Goal: Find specific page/section: Find specific page/section

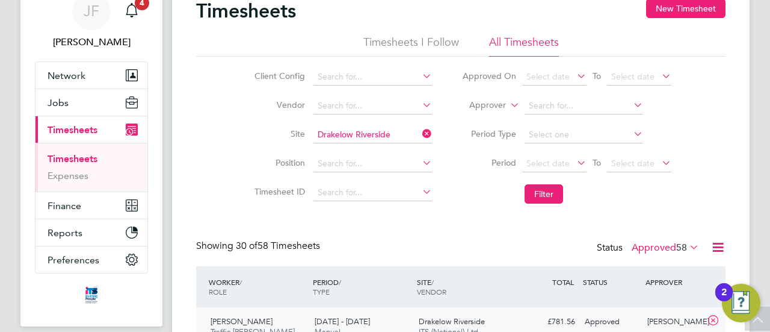
scroll to position [17, 0]
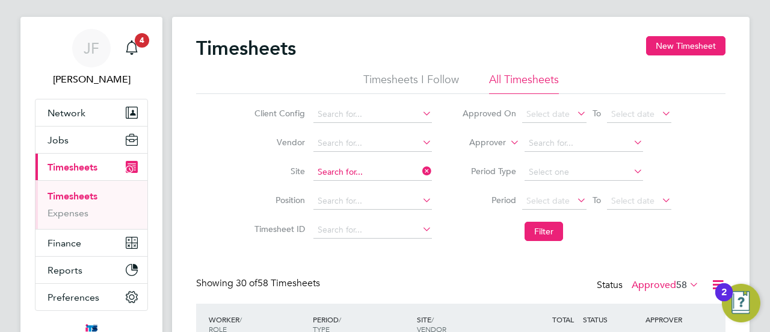
click at [386, 168] on input at bounding box center [373, 172] width 119 height 17
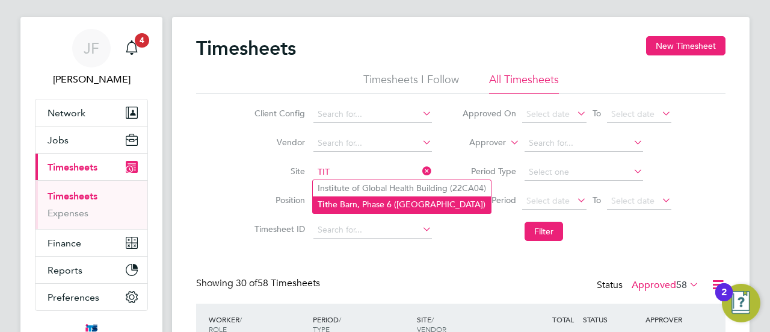
click at [356, 203] on li "Tit he Barn, Phase 6 ([GEOGRAPHIC_DATA])" at bounding box center [402, 204] width 178 height 16
type input "Tithe Barn, Phase 6 ([GEOGRAPHIC_DATA])"
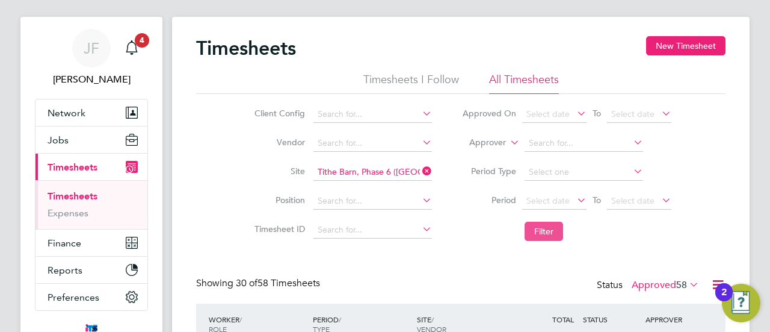
click at [545, 231] on button "Filter" at bounding box center [544, 230] width 39 height 19
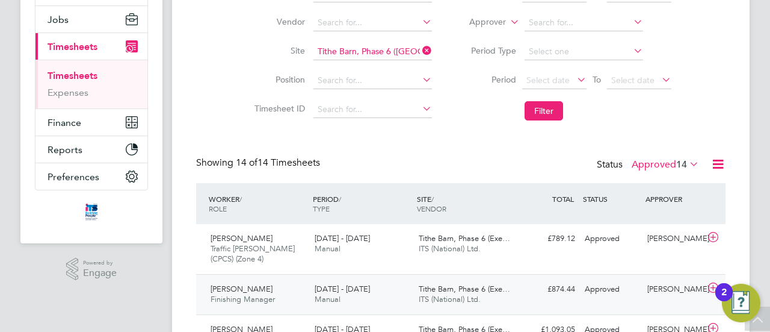
click at [337, 294] on span "Manual" at bounding box center [328, 299] width 26 height 10
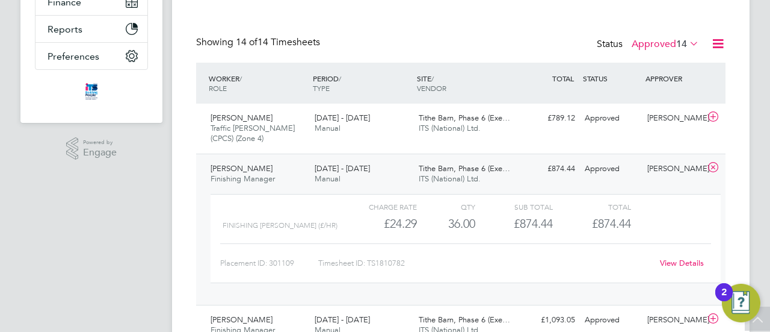
drag, startPoint x: 384, startPoint y: 262, endPoint x: 376, endPoint y: 262, distance: 7.8
click at [384, 262] on div "Timesheet ID: TS1810782" at bounding box center [485, 262] width 334 height 19
drag, startPoint x: 370, startPoint y: 261, endPoint x: 403, endPoint y: 261, distance: 33.1
click at [407, 261] on div "Timesheet ID: TS1810782" at bounding box center [485, 262] width 334 height 19
copy div "TS1810782"
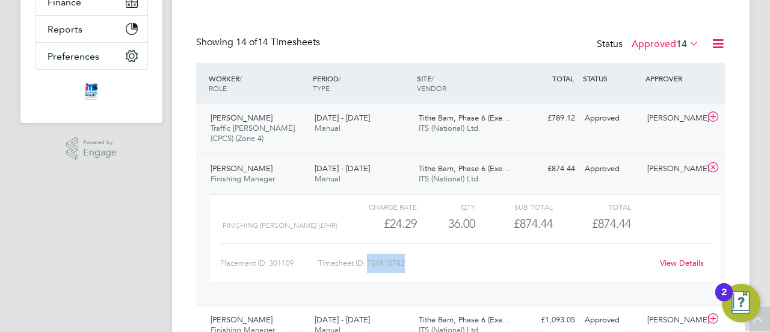
click at [265, 126] on span "Traffic [PERSON_NAME] (CPCS) (Zone 4)" at bounding box center [253, 133] width 84 height 20
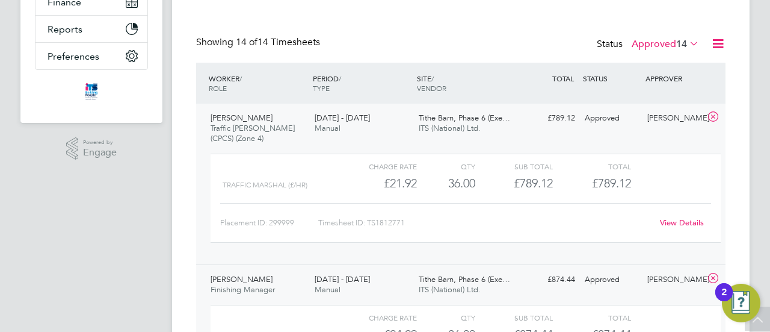
click at [381, 224] on div "Timesheet ID: TS1812771" at bounding box center [485, 222] width 334 height 19
drag, startPoint x: 370, startPoint y: 220, endPoint x: 409, endPoint y: 220, distance: 38.5
click at [409, 220] on div "Timesheet ID: TS1812771" at bounding box center [485, 222] width 334 height 19
copy div "TS1812771"
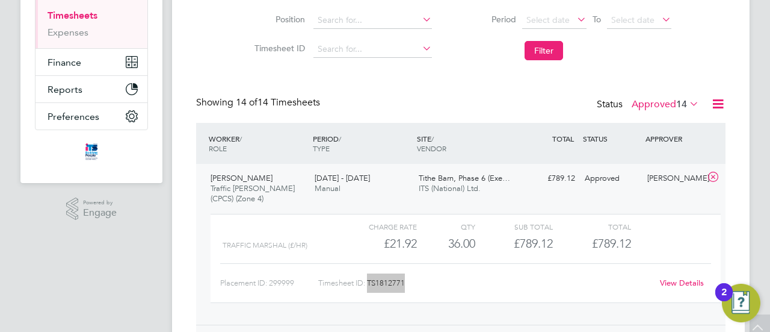
scroll to position [17, 0]
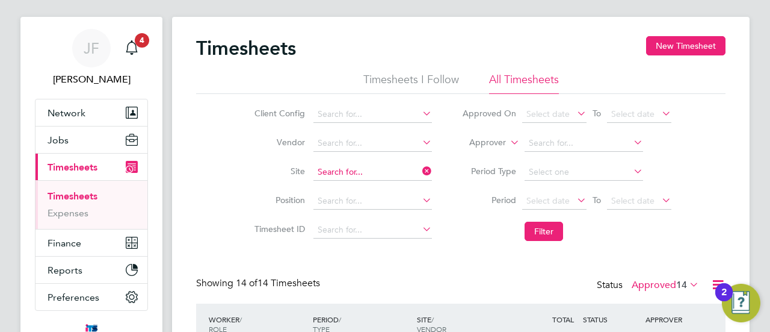
click at [349, 165] on input at bounding box center [373, 172] width 119 height 17
type input "P"
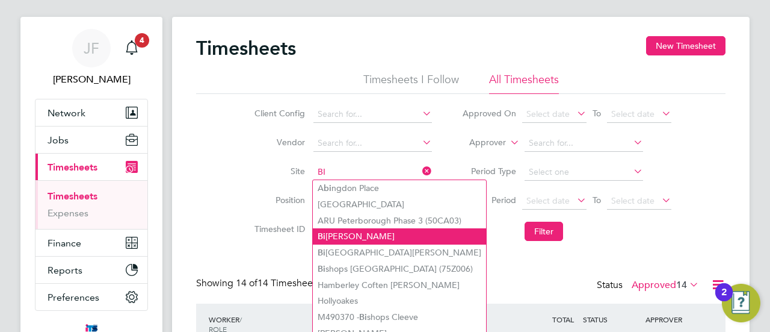
click at [339, 235] on li "Bi [PERSON_NAME]" at bounding box center [399, 236] width 173 height 16
type input "Bideford"
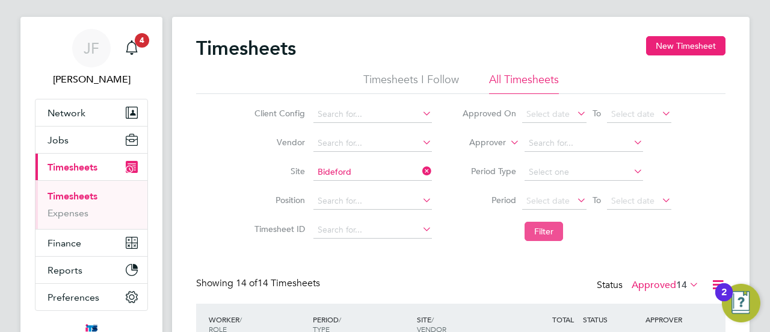
click at [545, 234] on button "Filter" at bounding box center [544, 230] width 39 height 19
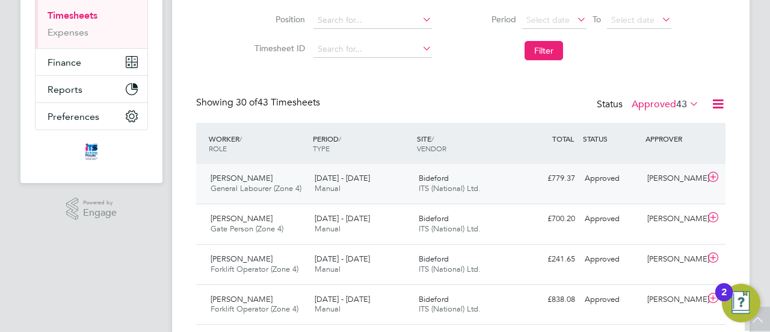
click at [265, 178] on span "[PERSON_NAME]" at bounding box center [242, 178] width 62 height 10
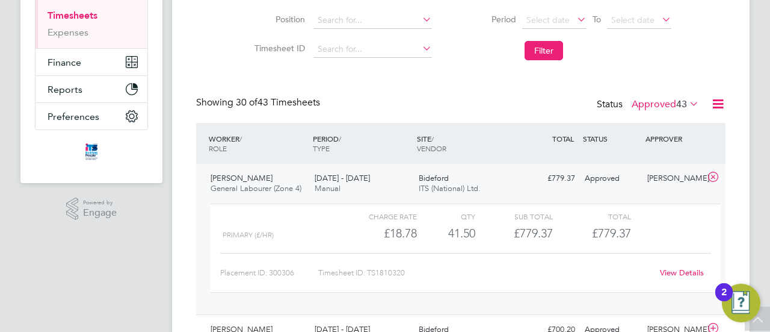
click at [394, 273] on div "Timesheet ID: TS1810320" at bounding box center [485, 272] width 334 height 19
drag, startPoint x: 370, startPoint y: 272, endPoint x: 414, endPoint y: 273, distance: 44.5
click at [414, 273] on div "Timesheet ID: TS1810320" at bounding box center [485, 272] width 334 height 19
copy div "TS1810320"
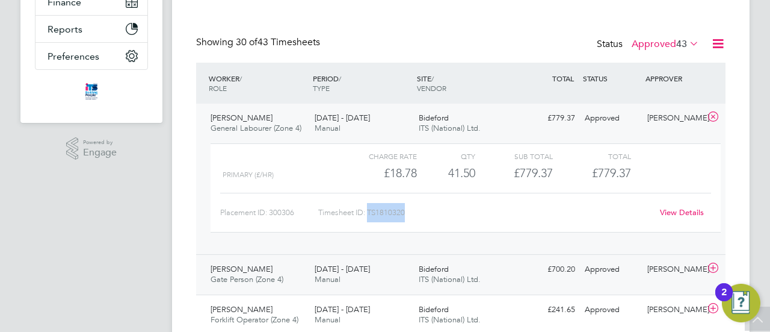
click at [326, 269] on span "[DATE] - [DATE]" at bounding box center [342, 269] width 55 height 10
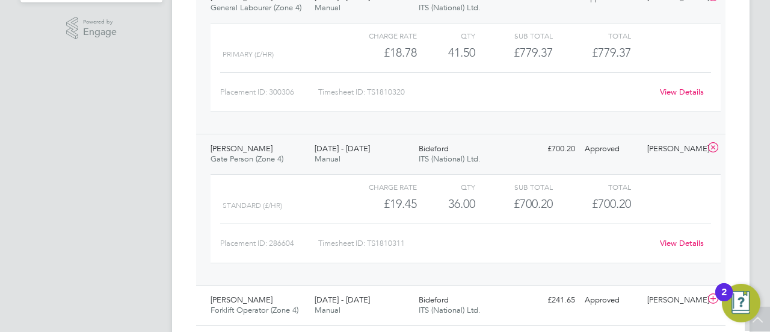
click at [373, 241] on div "Timesheet ID: TS1810311" at bounding box center [485, 243] width 334 height 19
drag, startPoint x: 369, startPoint y: 240, endPoint x: 401, endPoint y: 240, distance: 31.9
click at [411, 240] on div "Timesheet ID: TS1810311" at bounding box center [485, 243] width 334 height 19
copy div "TS1810311"
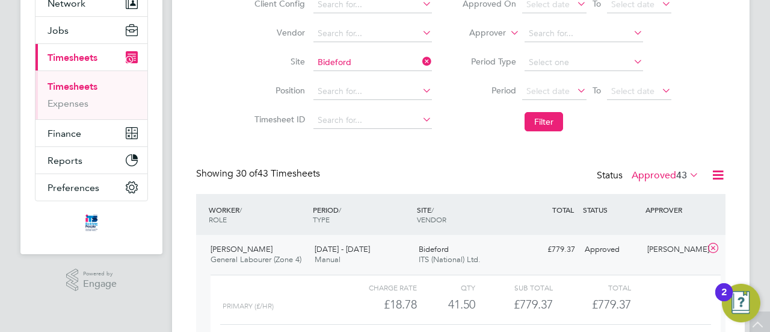
scroll to position [17, 0]
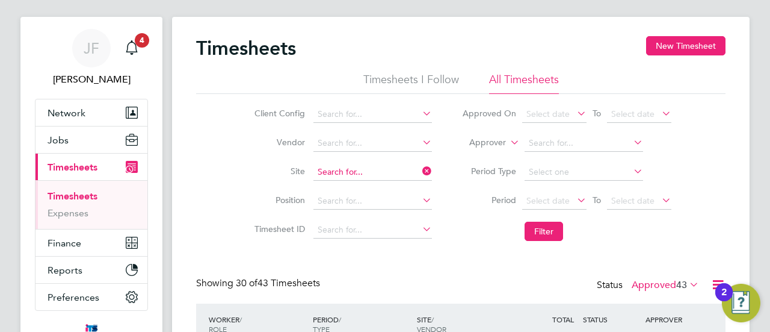
click at [365, 173] on input at bounding box center [373, 172] width 119 height 17
type input "C"
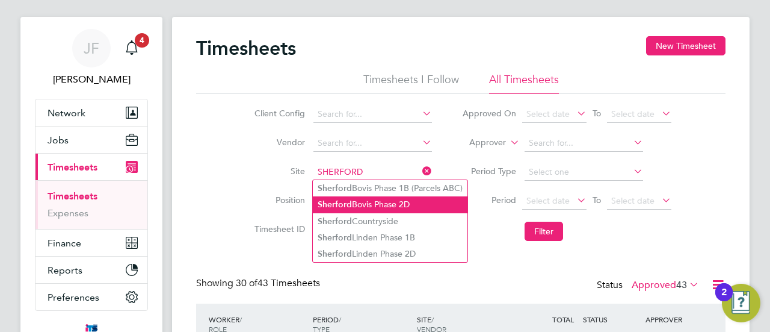
click at [394, 204] on li "Sherford Bovis Phase 2D" at bounding box center [390, 204] width 155 height 16
type input "Sherford Bovis Phase 2D"
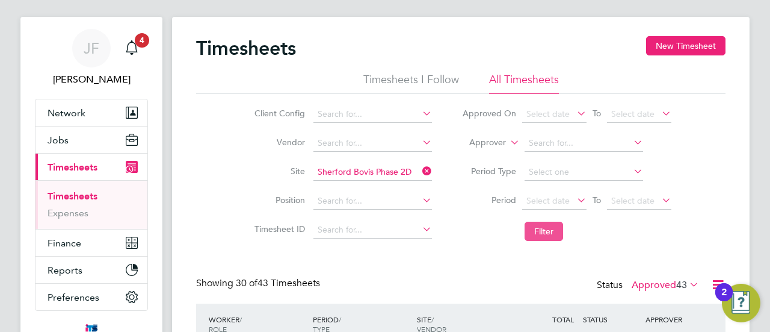
click at [551, 229] on button "Filter" at bounding box center [544, 230] width 39 height 19
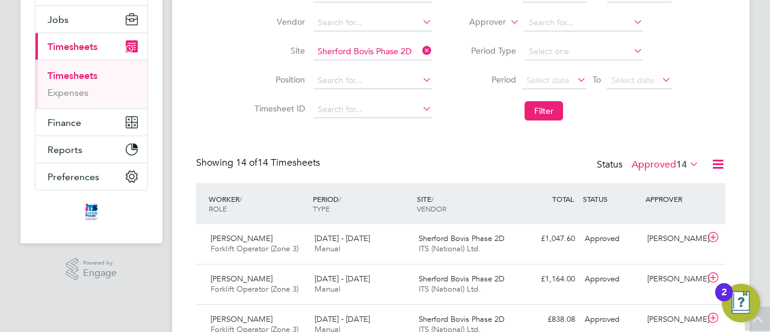
click at [667, 164] on label "Approved 14" at bounding box center [665, 164] width 67 height 12
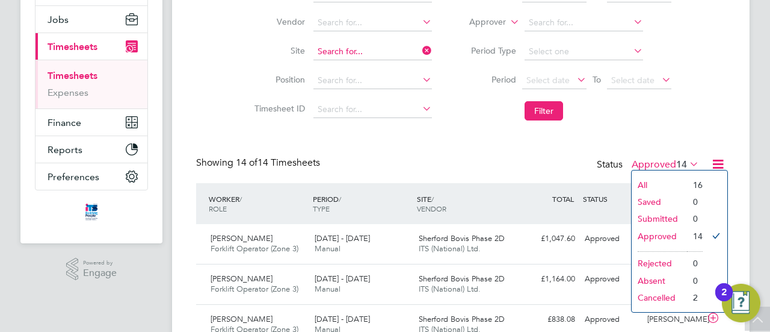
click at [371, 45] on input at bounding box center [373, 51] width 119 height 17
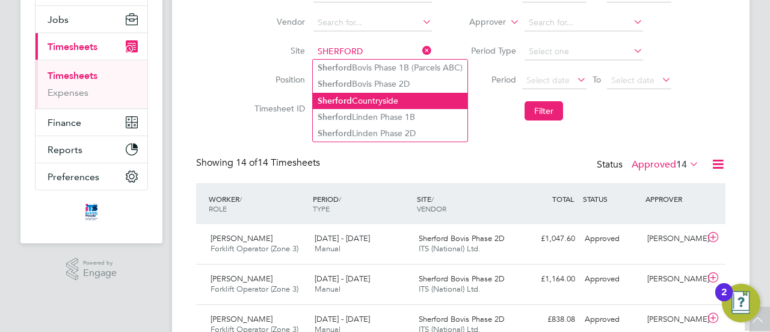
click at [359, 94] on li "Sherford Countryside" at bounding box center [390, 101] width 155 height 16
type input "Sherford Countryside"
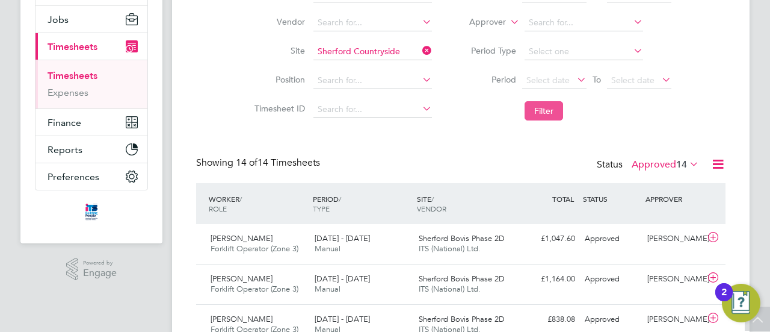
click at [551, 108] on button "Filter" at bounding box center [544, 110] width 39 height 19
click at [666, 162] on label "Approved 38" at bounding box center [665, 164] width 67 height 12
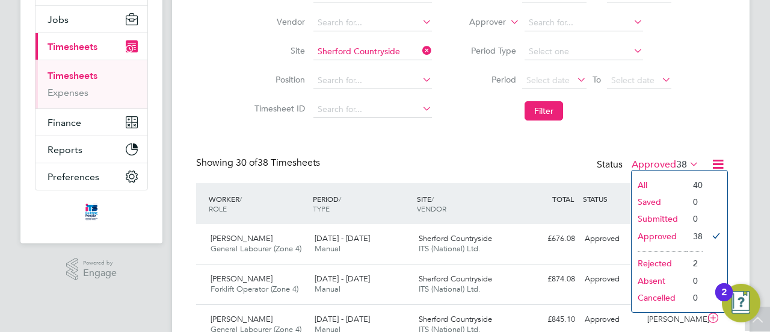
click at [666, 162] on label "Approved 38" at bounding box center [665, 164] width 67 height 12
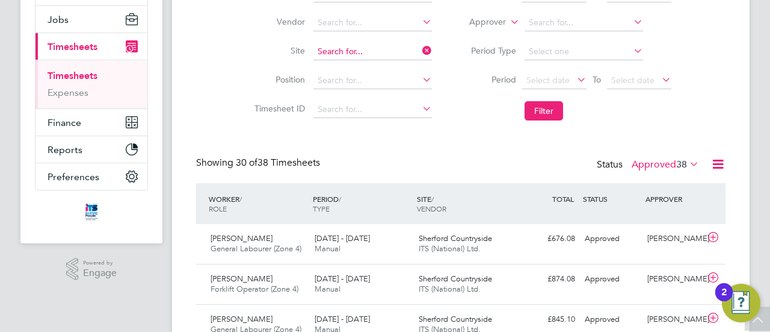
click at [379, 50] on input at bounding box center [373, 51] width 119 height 17
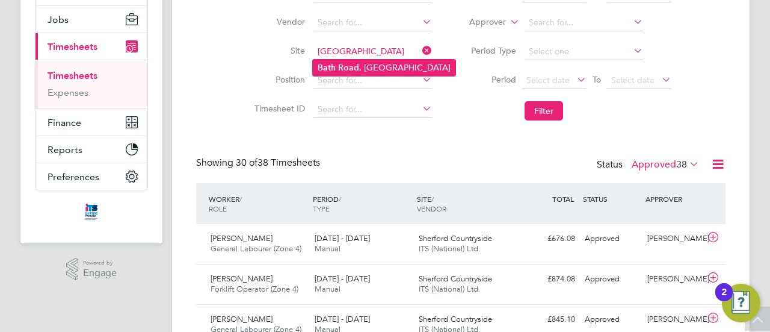
click at [354, 63] on b "Road" at bounding box center [348, 68] width 21 height 10
type input "[GEOGRAPHIC_DATA]"
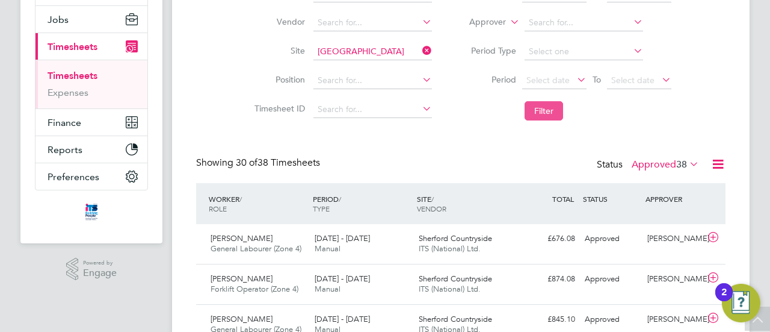
click at [549, 111] on button "Filter" at bounding box center [544, 110] width 39 height 19
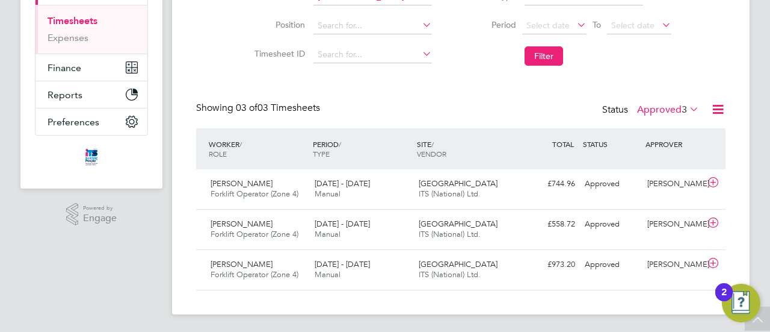
click at [656, 110] on label "Approved 3" at bounding box center [668, 110] width 62 height 12
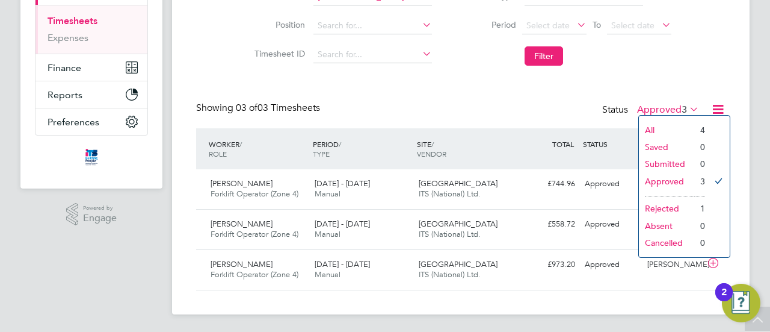
click at [667, 205] on li "Rejected" at bounding box center [666, 208] width 55 height 17
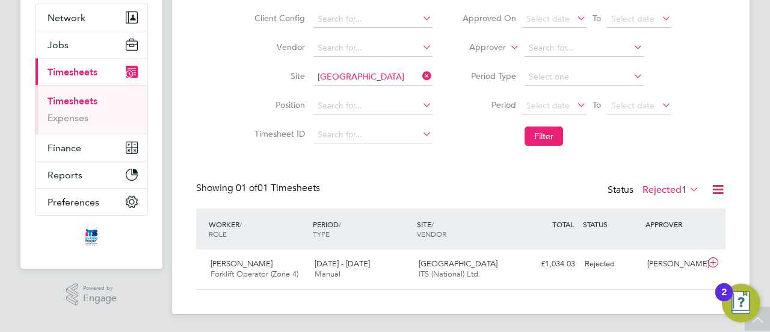
click at [670, 185] on label "Rejected 1" at bounding box center [671, 190] width 57 height 12
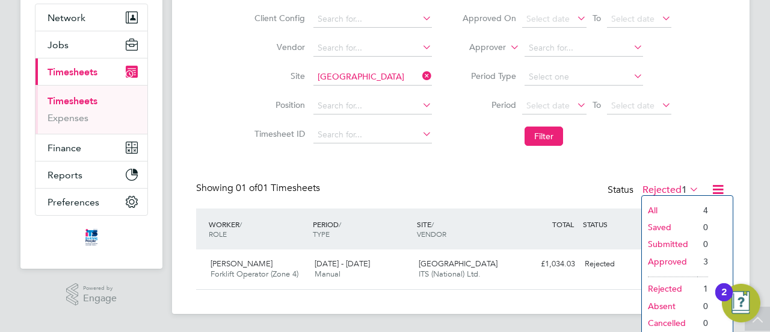
click at [664, 260] on li "Approved" at bounding box center [669, 261] width 55 height 17
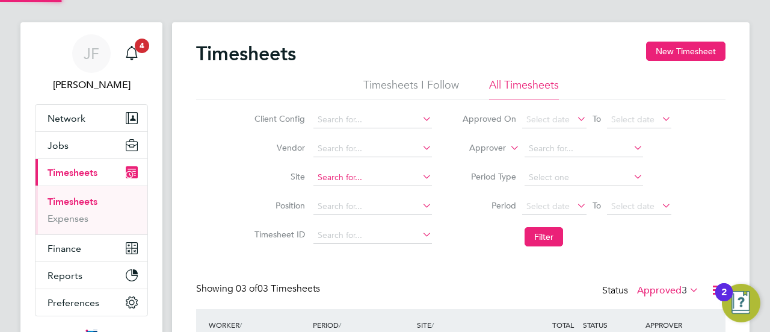
click at [374, 177] on input at bounding box center [373, 177] width 119 height 17
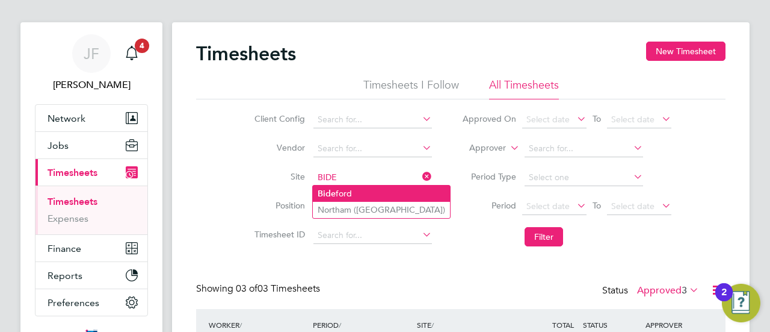
click at [346, 186] on li "Bide ford" at bounding box center [381, 193] width 137 height 16
type input "Bideford"
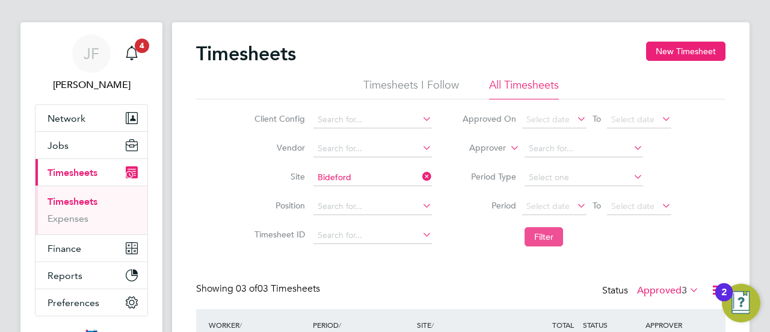
click at [548, 230] on button "Filter" at bounding box center [544, 236] width 39 height 19
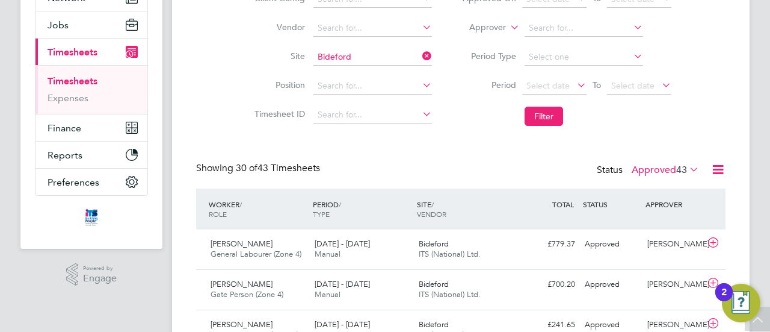
click at [684, 169] on span "43" at bounding box center [681, 170] width 11 height 12
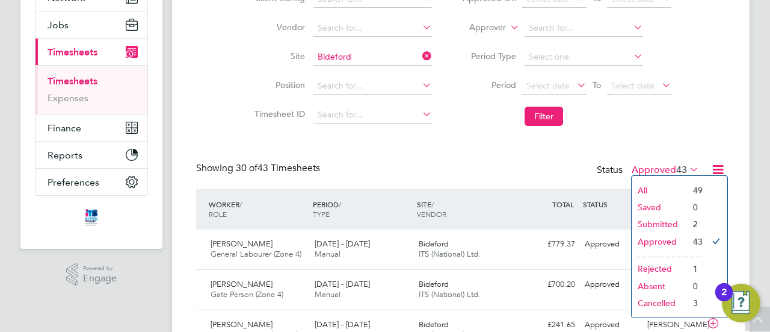
click at [670, 218] on li "Submitted" at bounding box center [659, 223] width 55 height 17
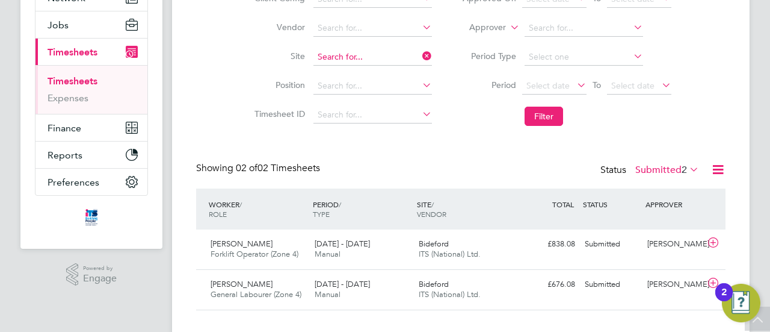
click at [373, 55] on input at bounding box center [373, 57] width 119 height 17
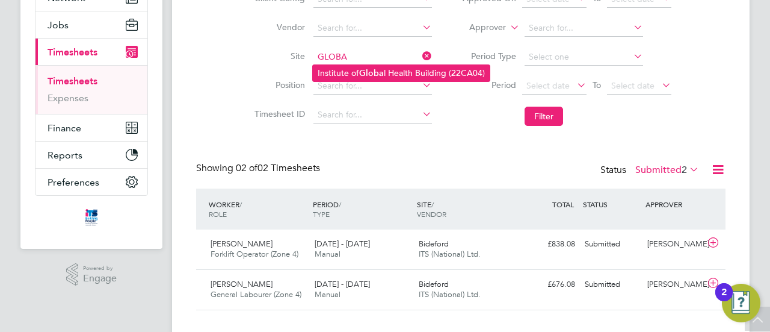
click at [374, 69] on b "Globa" at bounding box center [371, 73] width 25 height 10
type input "Institute of [GEOGRAPHIC_DATA] (22CA04)"
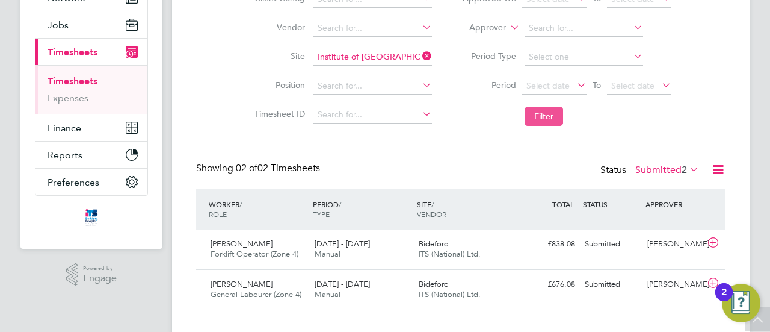
click at [554, 118] on button "Filter" at bounding box center [544, 116] width 39 height 19
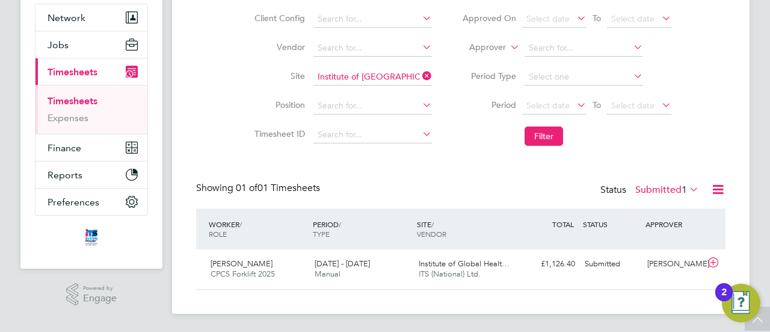
click at [667, 188] on label "Submitted 1" at bounding box center [668, 190] width 64 height 12
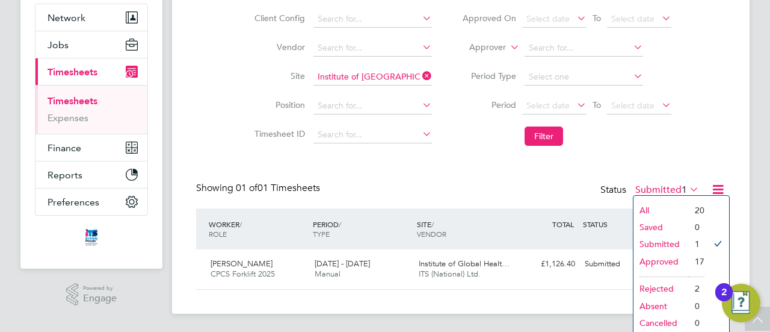
click at [666, 259] on li "Approved" at bounding box center [661, 261] width 55 height 17
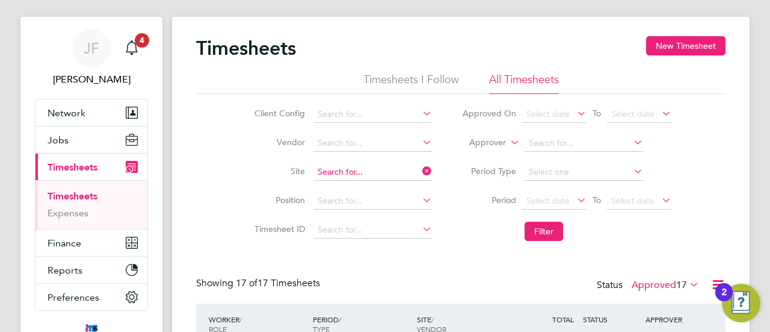
click at [358, 168] on input at bounding box center [373, 172] width 119 height 17
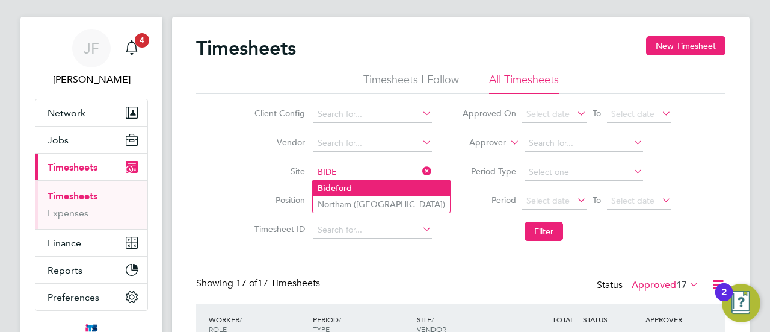
click at [333, 183] on b "Bide" at bounding box center [327, 188] width 18 height 10
type input "Bideford"
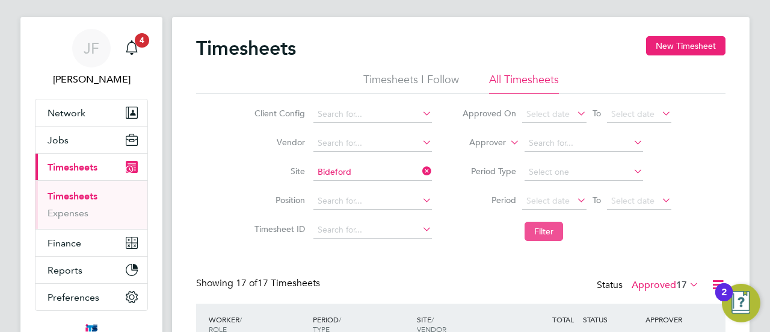
click at [548, 232] on button "Filter" at bounding box center [544, 230] width 39 height 19
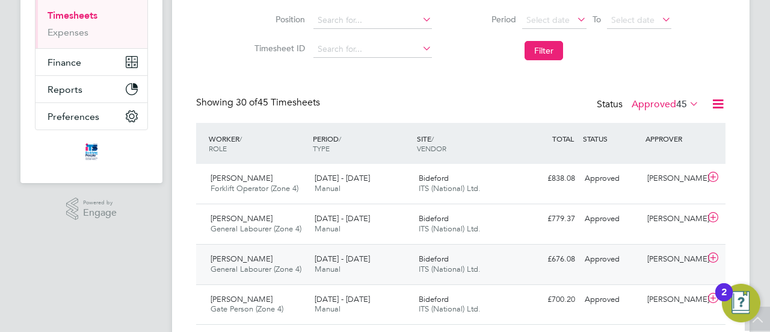
click at [296, 262] on div "[PERSON_NAME] General Labourer (Zone 4) [DATE] - [DATE]" at bounding box center [258, 264] width 104 height 30
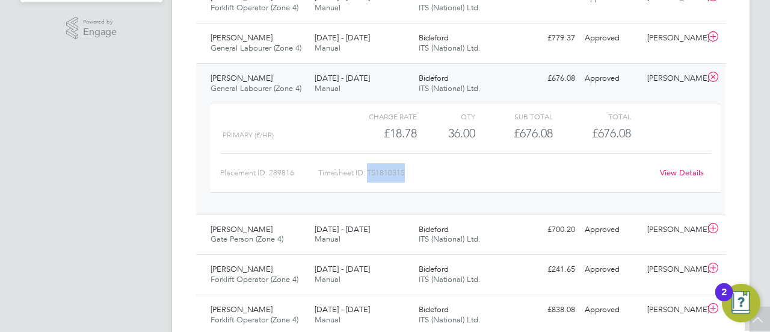
drag, startPoint x: 370, startPoint y: 170, endPoint x: 406, endPoint y: 173, distance: 36.2
click at [407, 173] on div "Timesheet ID: TS1810315" at bounding box center [485, 172] width 334 height 19
copy div "TS1810315"
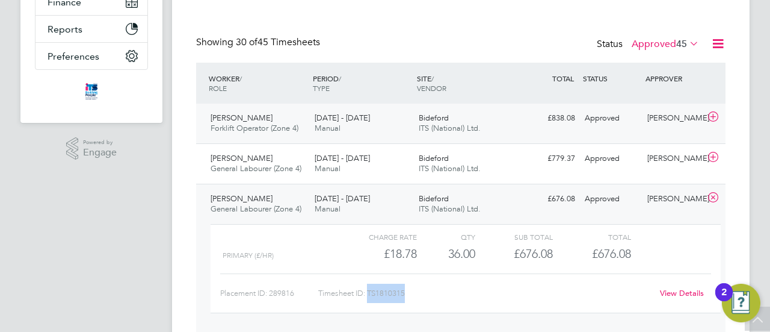
click at [306, 117] on div "[PERSON_NAME] Forklift Operator (Zone 4) [DATE] - [DATE]" at bounding box center [258, 123] width 104 height 30
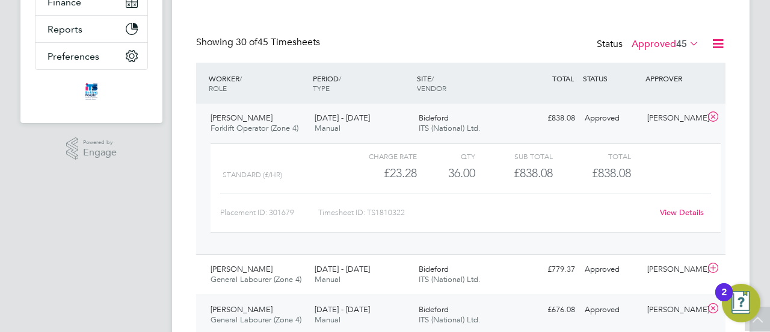
click at [396, 213] on div "Timesheet ID: TS1810322" at bounding box center [485, 212] width 334 height 19
drag, startPoint x: 367, startPoint y: 209, endPoint x: 403, endPoint y: 211, distance: 35.5
click at [403, 211] on div "Timesheet ID: TS1810322" at bounding box center [485, 212] width 334 height 19
click at [424, 216] on div "Timesheet ID: TS1810322" at bounding box center [485, 212] width 334 height 19
drag, startPoint x: 370, startPoint y: 210, endPoint x: 406, endPoint y: 210, distance: 36.1
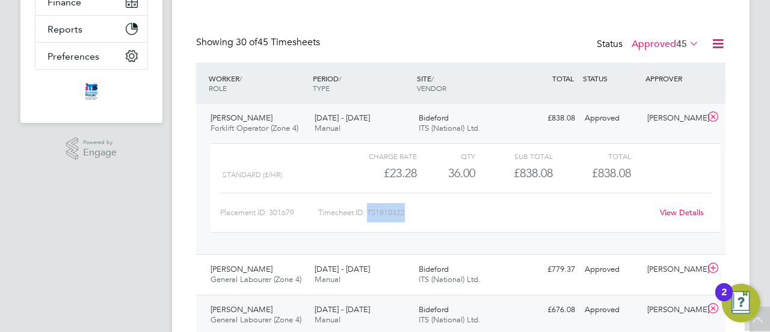
click at [406, 210] on div "Timesheet ID: TS1810322" at bounding box center [485, 212] width 334 height 19
copy div "TS1810322"
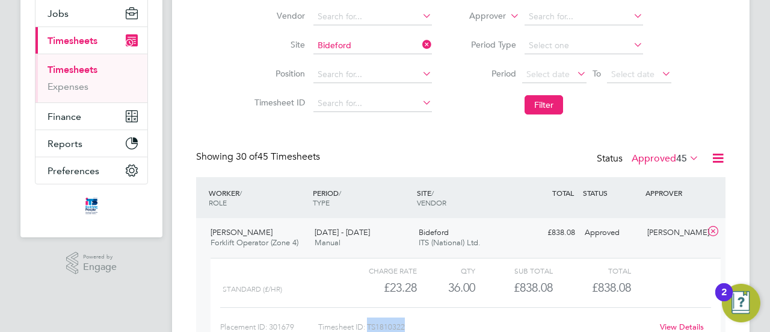
scroll to position [197, 0]
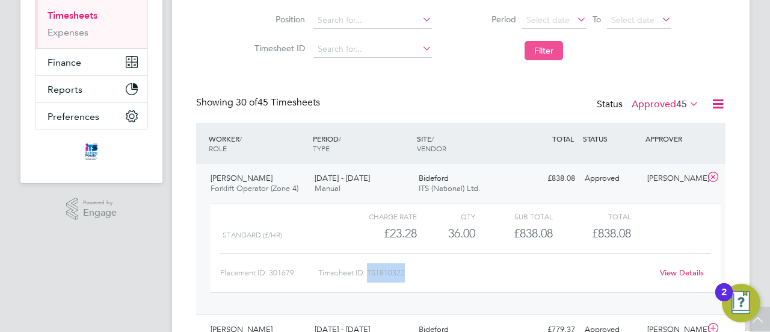
click at [548, 49] on button "Filter" at bounding box center [544, 50] width 39 height 19
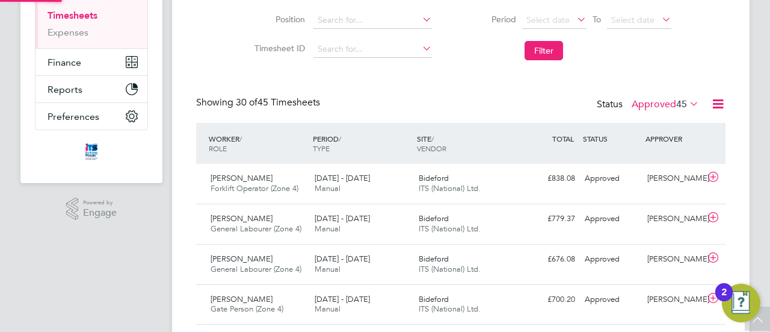
scroll to position [6, 6]
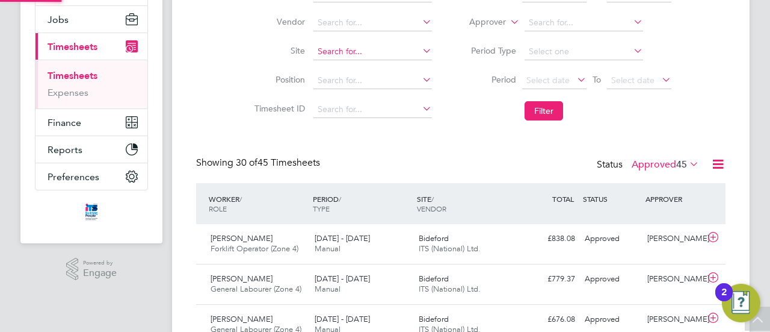
click at [351, 48] on input at bounding box center [373, 51] width 119 height 17
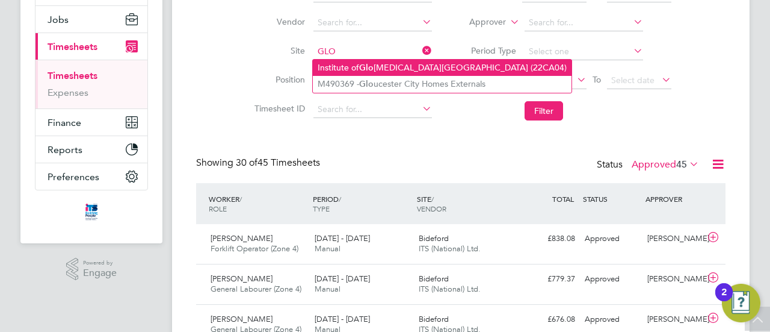
click at [362, 61] on li "Institute of [GEOGRAPHIC_DATA][MEDICAL_DATA] (22CA04)" at bounding box center [442, 68] width 259 height 16
type input "Institute of [GEOGRAPHIC_DATA] (22CA04)"
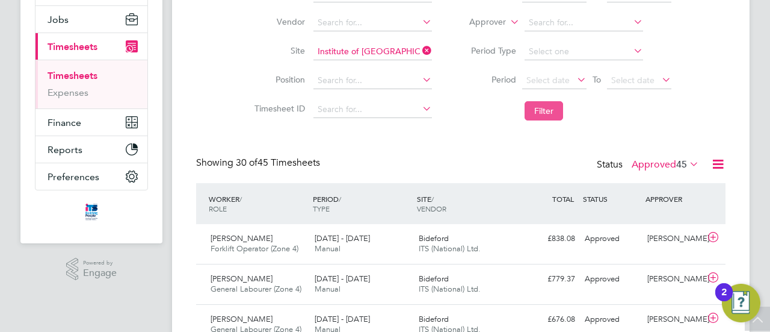
click at [539, 110] on button "Filter" at bounding box center [544, 110] width 39 height 19
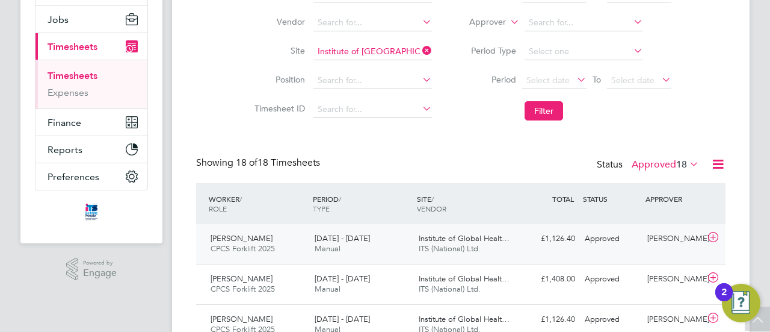
click at [280, 246] on div "[PERSON_NAME] CPCS Forklift 2025 [DATE] - [DATE]" at bounding box center [258, 244] width 104 height 30
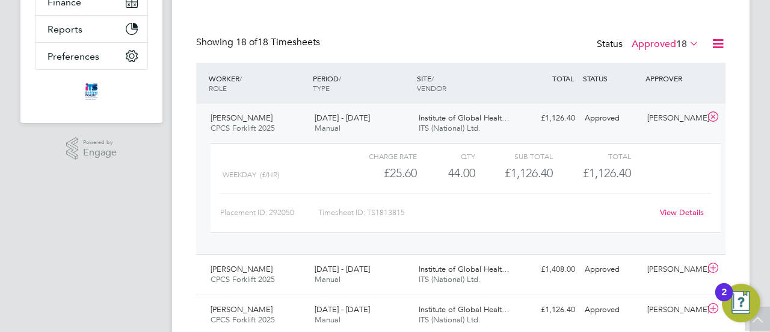
drag, startPoint x: 393, startPoint y: 218, endPoint x: 379, endPoint y: 211, distance: 15.6
click at [393, 218] on div "Timesheet ID: TS1813815" at bounding box center [485, 212] width 334 height 19
drag, startPoint x: 370, startPoint y: 210, endPoint x: 401, endPoint y: 215, distance: 31.7
click at [410, 215] on div "Timesheet ID: TS1813815" at bounding box center [485, 212] width 334 height 19
copy div "TS1813815"
